Goal: Task Accomplishment & Management: Manage account settings

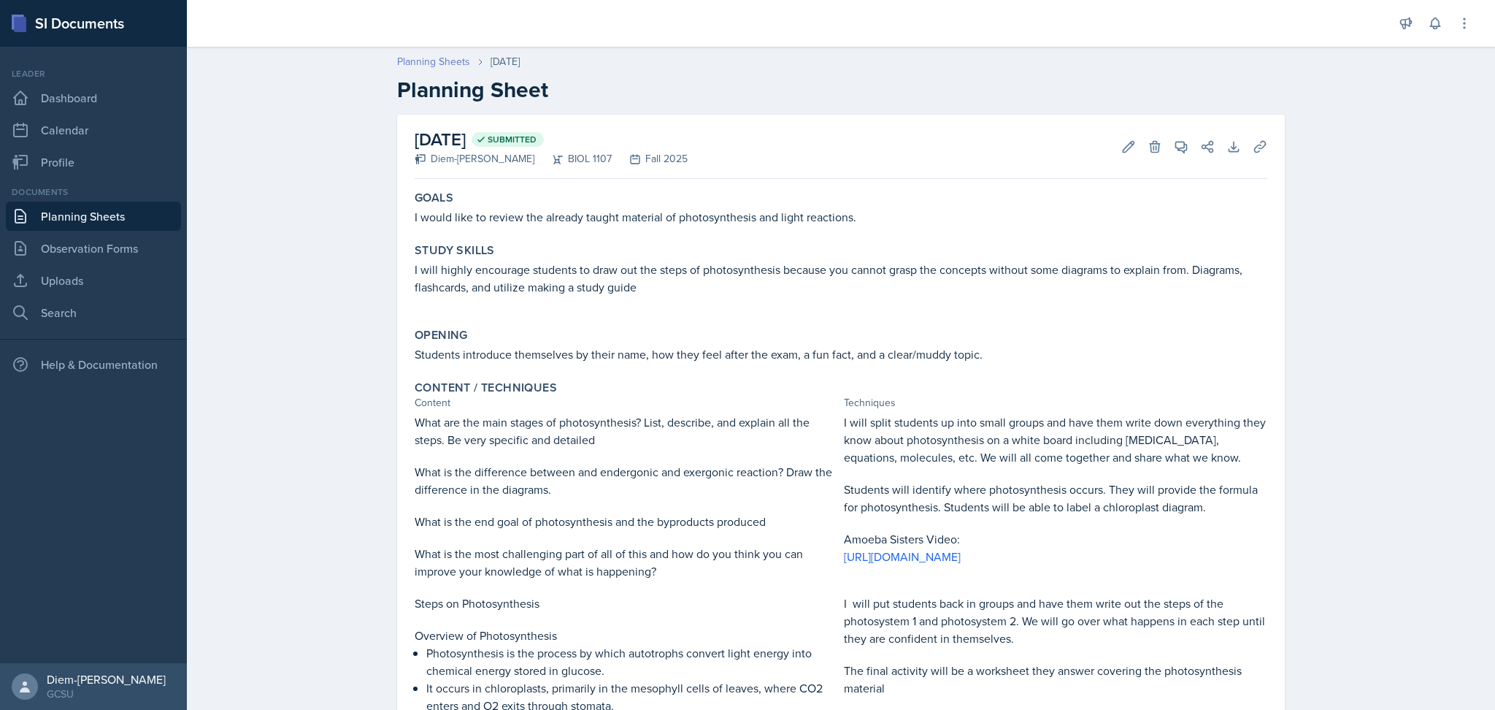
click at [439, 60] on link "Planning Sheets" at bounding box center [433, 61] width 73 height 15
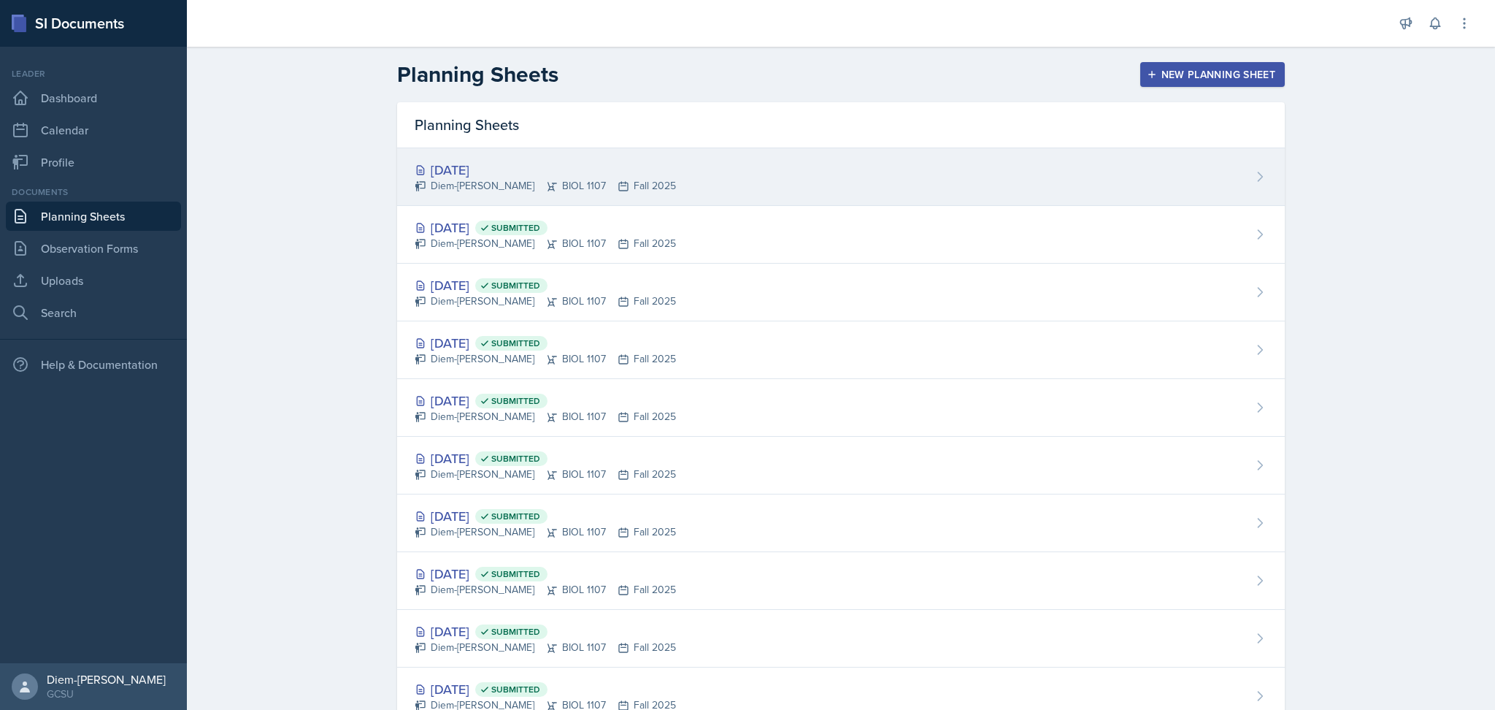
click at [491, 171] on div "[DATE]" at bounding box center [545, 170] width 261 height 20
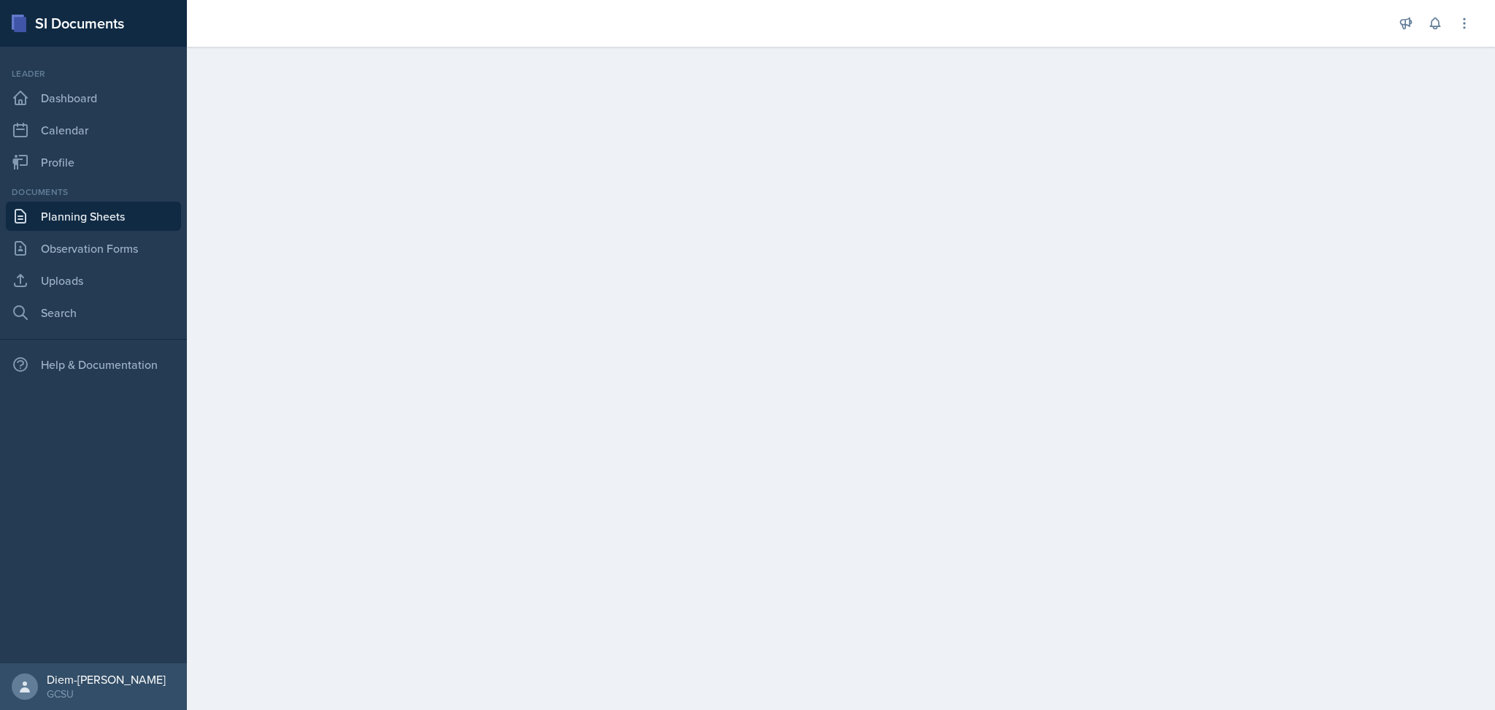
click at [719, 235] on main at bounding box center [841, 378] width 1309 height 663
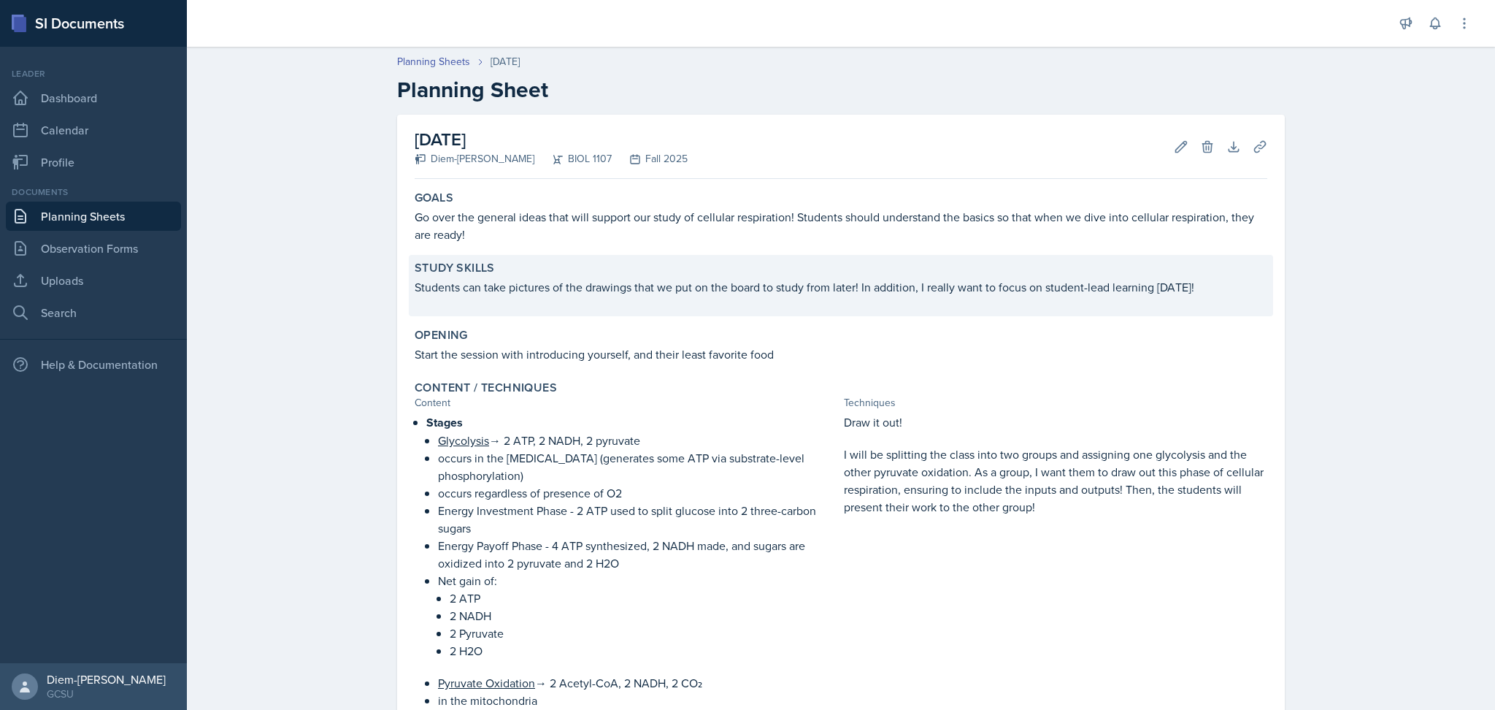
click at [699, 303] on p at bounding box center [841, 303] width 853 height 15
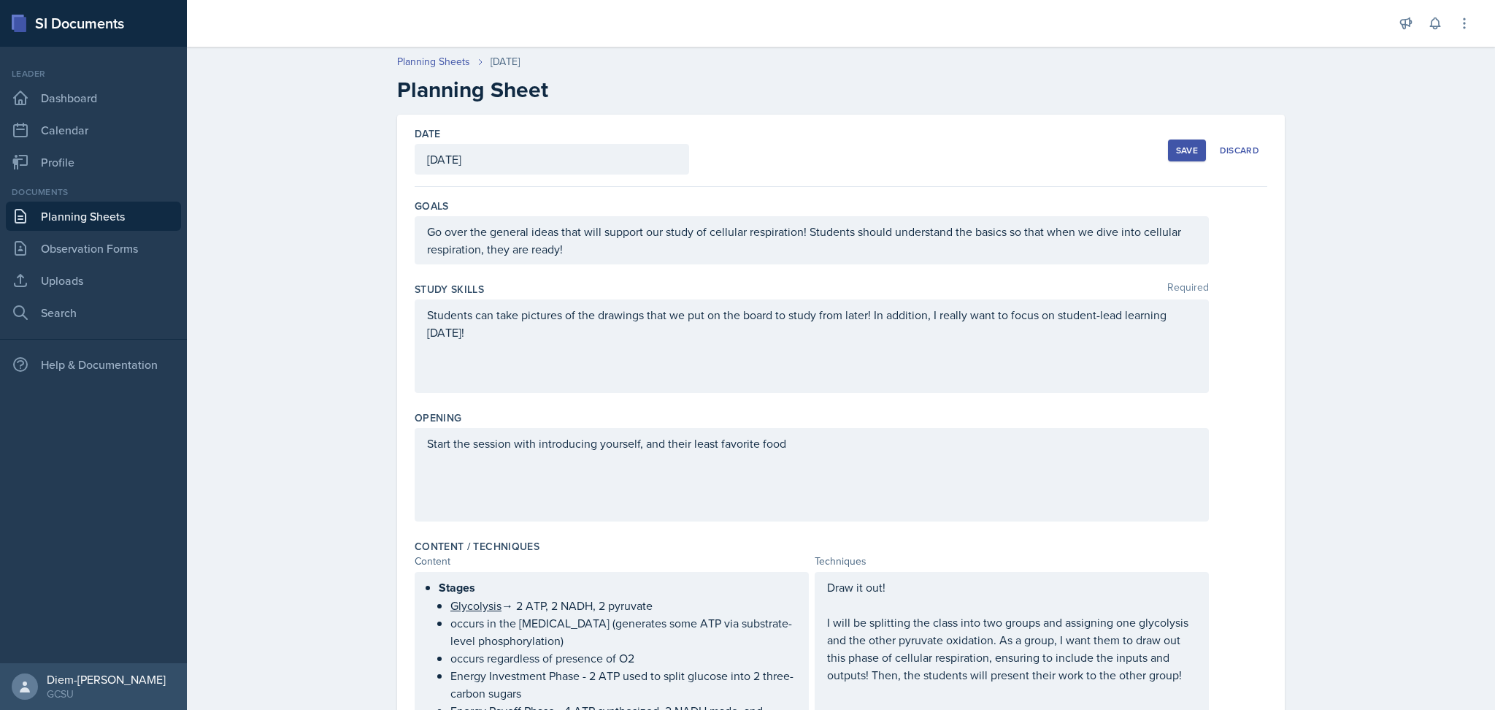
click at [534, 152] on div "October 9th, 2025" at bounding box center [552, 159] width 275 height 31
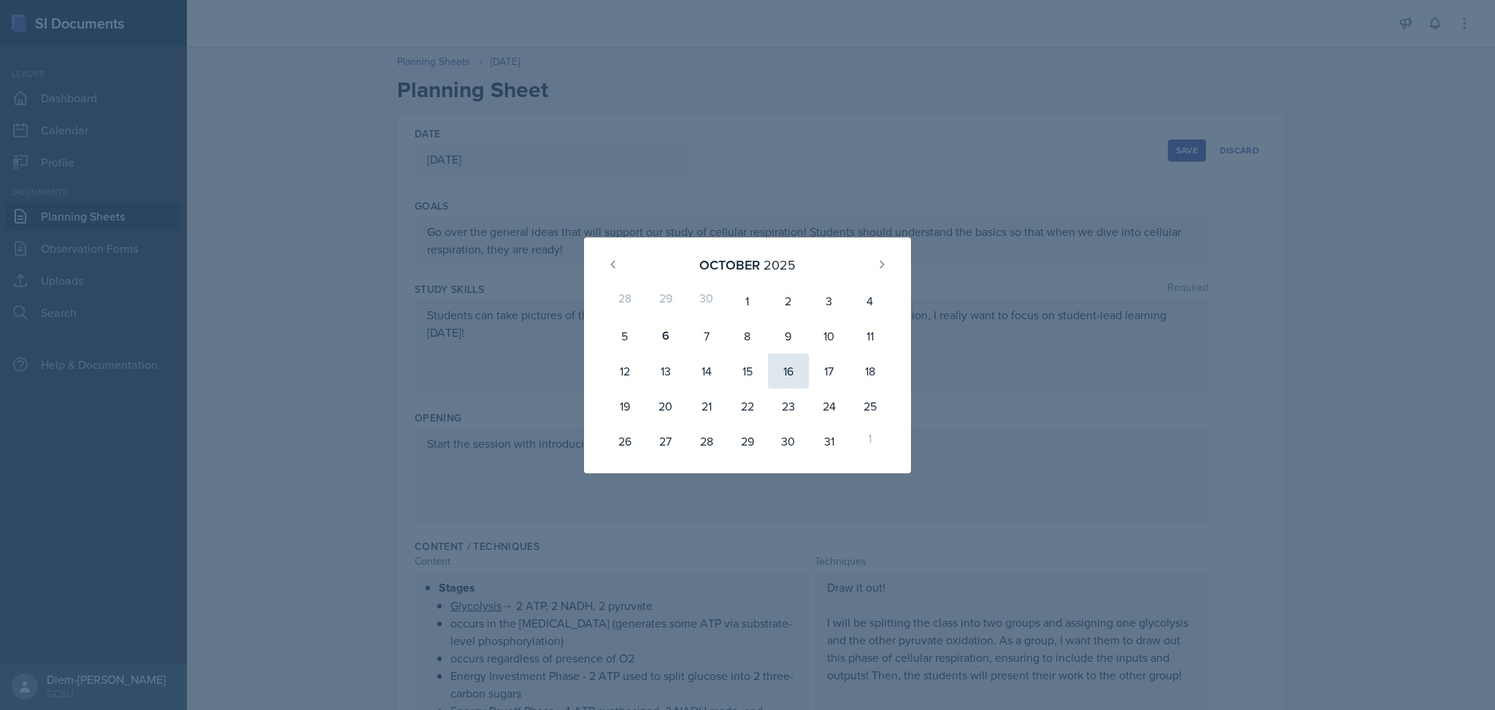
click at [787, 375] on div "16" at bounding box center [788, 370] width 41 height 35
type input "October 16th, 2025"
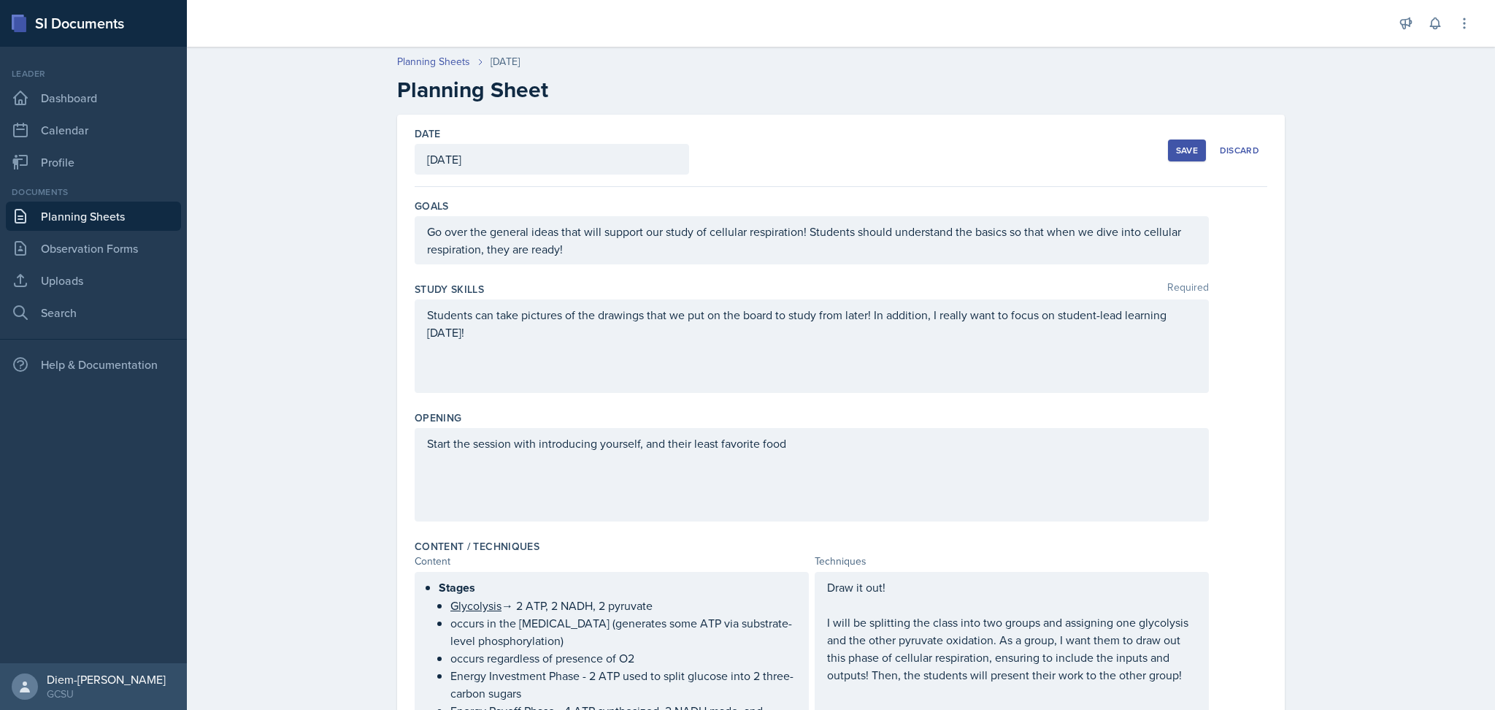
click at [1176, 146] on div "Save" at bounding box center [1187, 151] width 22 height 12
